Goal: Task Accomplishment & Management: Manage account settings

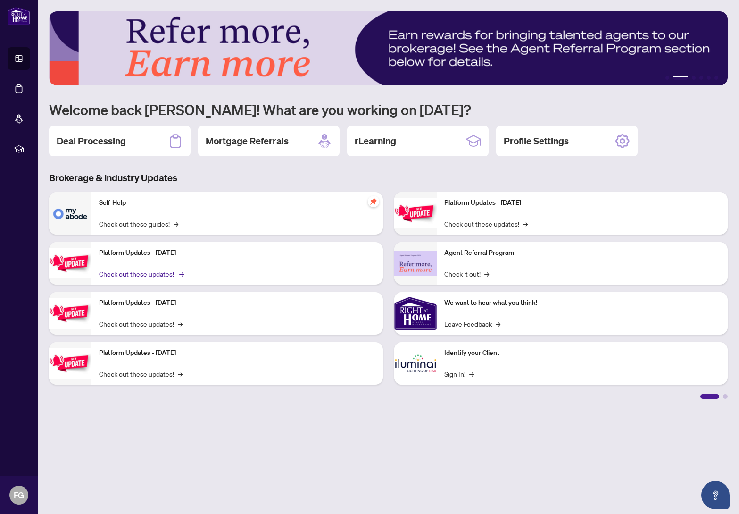
click at [135, 270] on link "Check out these updates! →" at bounding box center [141, 273] width 84 height 10
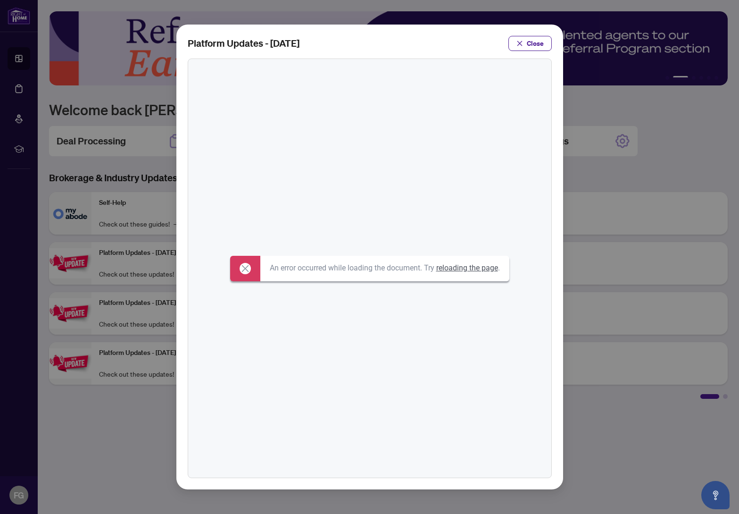
click at [482, 267] on link "reloading the page" at bounding box center [467, 267] width 62 height 9
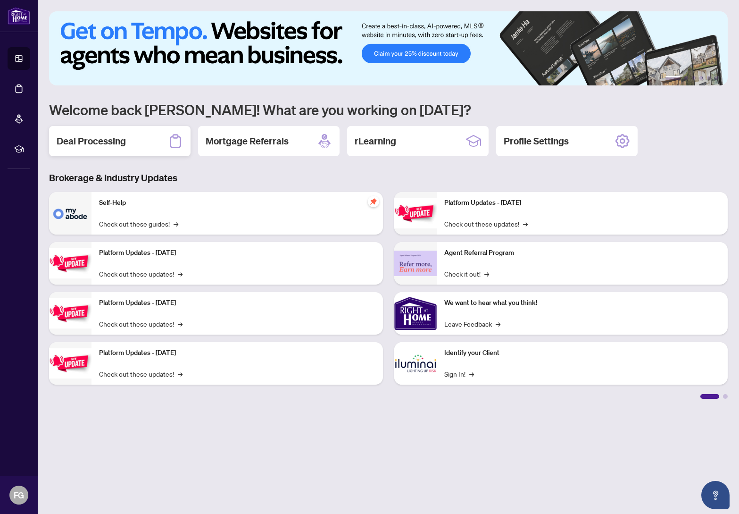
click at [96, 143] on h2 "Deal Processing" at bounding box center [91, 140] width 69 height 13
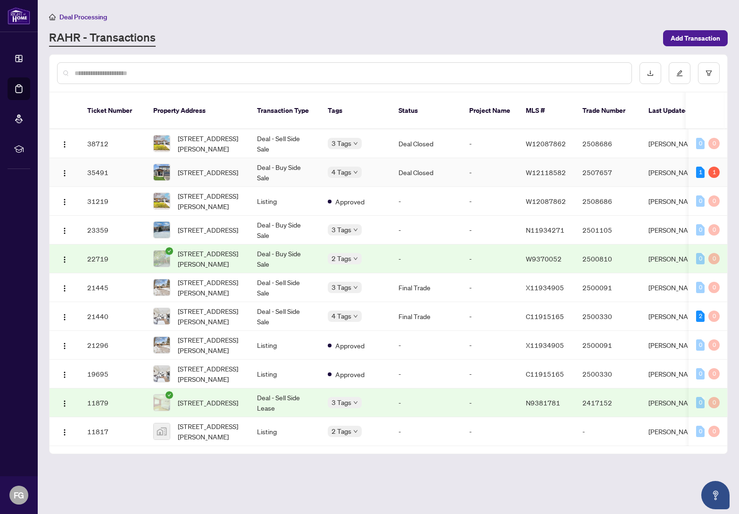
click at [209, 170] on span "[STREET_ADDRESS]" at bounding box center [208, 172] width 60 height 10
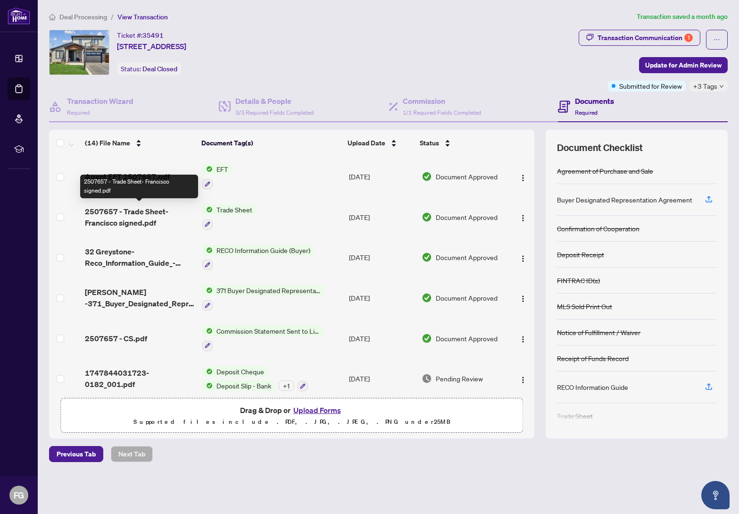
click at [147, 175] on div "2507657 - Trade Sheet- Francisco signed.pdf" at bounding box center [139, 187] width 118 height 24
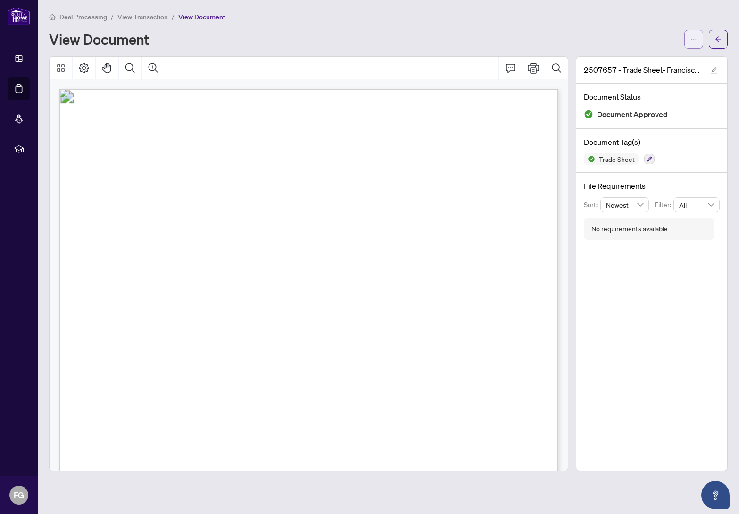
click at [694, 36] on icon "ellipsis" at bounding box center [694, 39] width 7 height 7
click at [170, 16] on ol "Deal Processing / View Transaction / View Document" at bounding box center [137, 16] width 176 height 11
click at [145, 20] on span "View Transaction" at bounding box center [142, 17] width 50 height 8
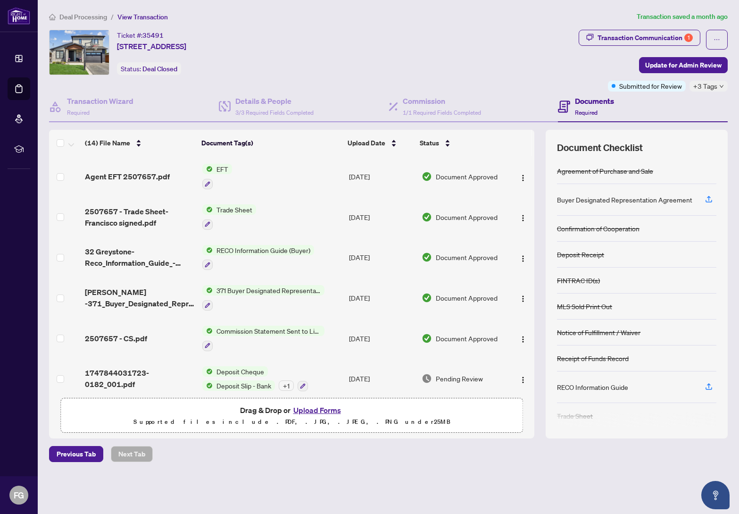
click at [154, 177] on span "Agent EFT 2507657.pdf" at bounding box center [127, 176] width 85 height 11
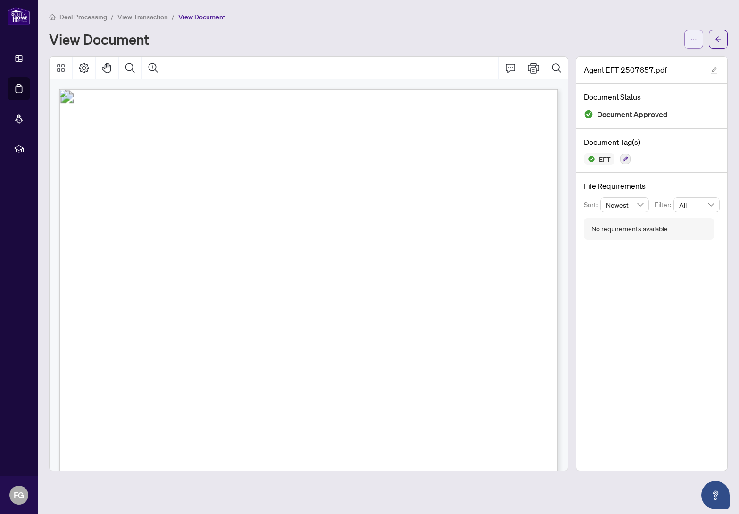
click at [694, 37] on icon "ellipsis" at bounding box center [694, 39] width 7 height 7
click at [642, 56] on span "Download" at bounding box center [660, 59] width 72 height 10
click at [345, 30] on div "View Document" at bounding box center [388, 39] width 679 height 19
click at [74, 9] on main "Deal Processing / View Transaction / View Document View Document Agent EFT 2507…" at bounding box center [389, 257] width 702 height 514
click at [77, 15] on span "Deal Processing" at bounding box center [83, 17] width 48 height 8
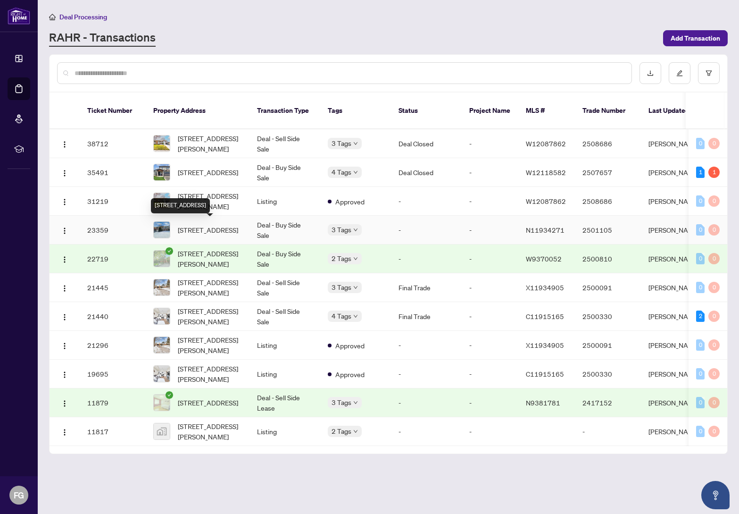
click at [218, 225] on span "[STREET_ADDRESS]" at bounding box center [208, 230] width 60 height 10
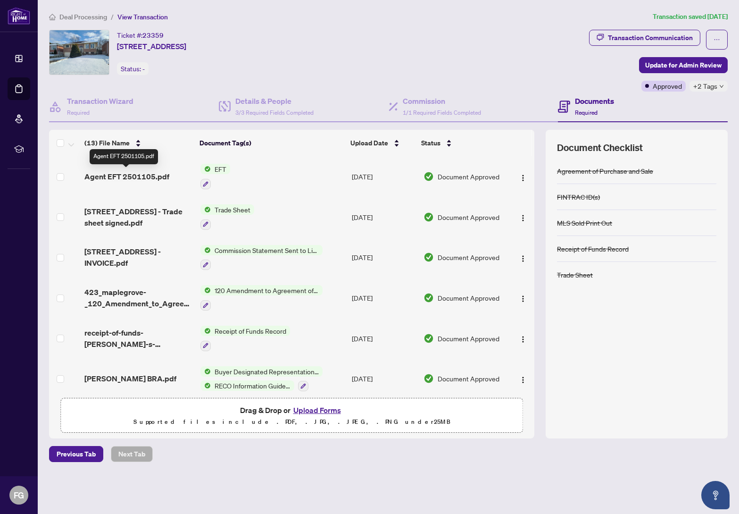
click at [136, 178] on span "Agent EFT 2501105.pdf" at bounding box center [126, 176] width 85 height 11
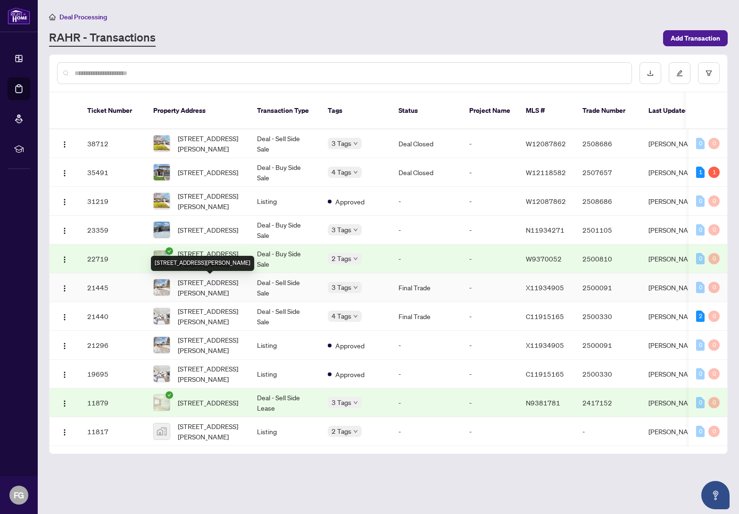
click at [202, 284] on span "[STREET_ADDRESS][PERSON_NAME]" at bounding box center [210, 287] width 64 height 21
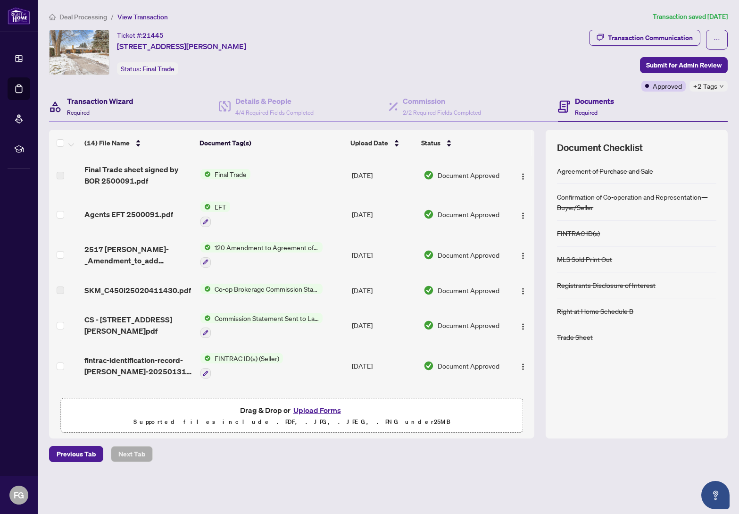
click at [86, 107] on div "Transaction Wizard Required" at bounding box center [100, 106] width 67 height 22
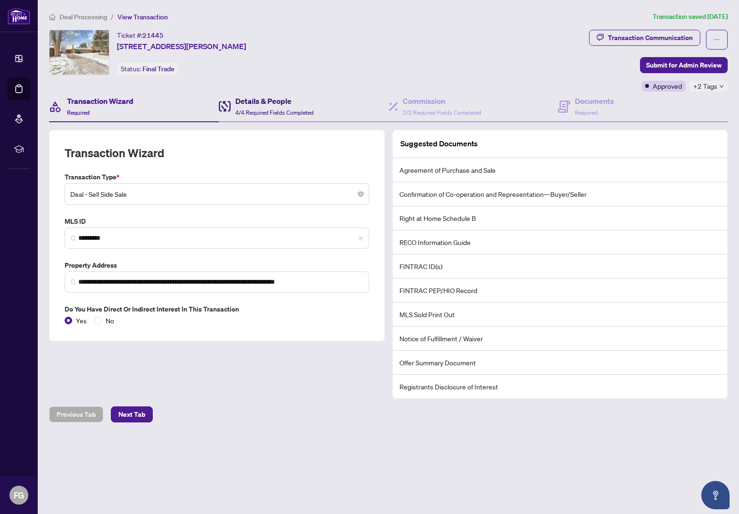
click at [268, 103] on h4 "Details & People" at bounding box center [274, 100] width 78 height 11
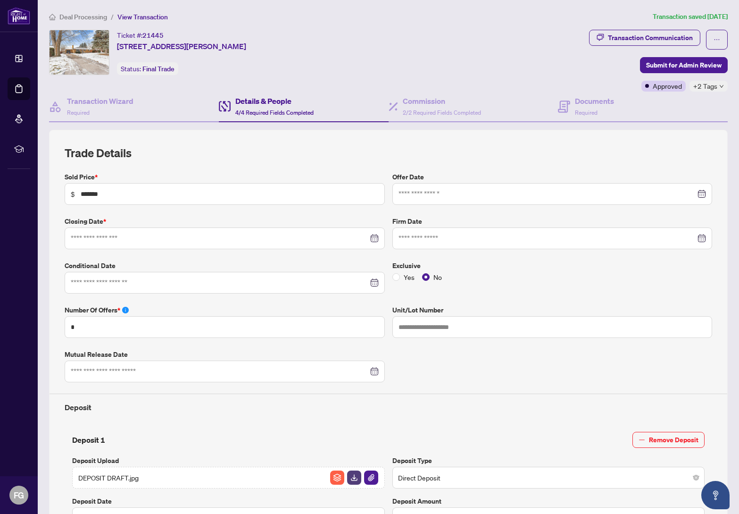
type input "**********"
drag, startPoint x: 582, startPoint y: 101, endPoint x: 235, endPoint y: 118, distance: 347.7
click at [582, 101] on h4 "Documents" at bounding box center [594, 100] width 39 height 11
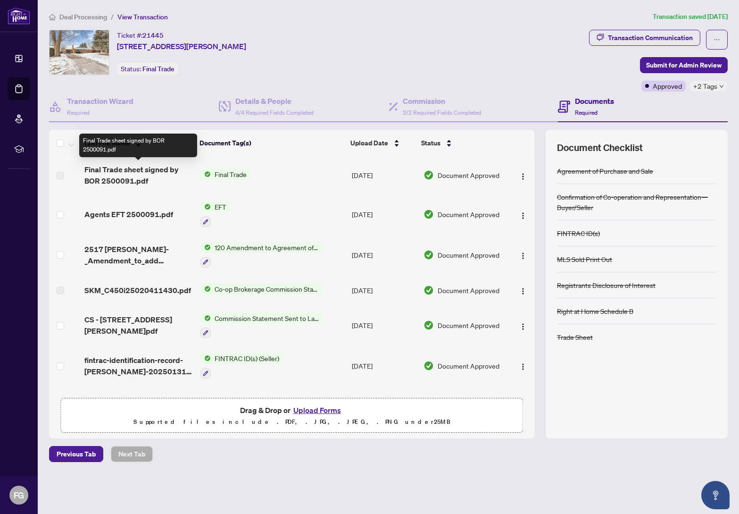
click at [125, 174] on span "Final Trade sheet signed by BOR 2500091.pdf" at bounding box center [138, 175] width 109 height 23
click at [114, 175] on span "Final Trade sheet signed by BOR 2500091.pdf" at bounding box center [138, 175] width 109 height 23
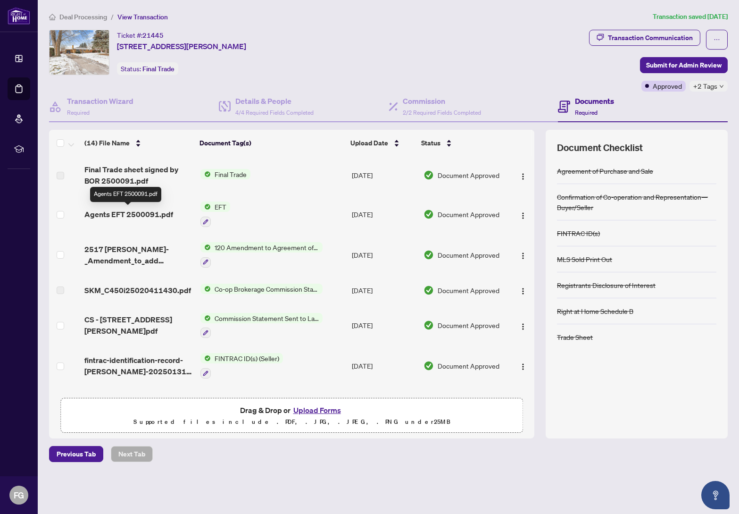
click at [114, 217] on span "Agents EFT 2500091.pdf" at bounding box center [128, 214] width 89 height 11
